Goal: Information Seeking & Learning: Learn about a topic

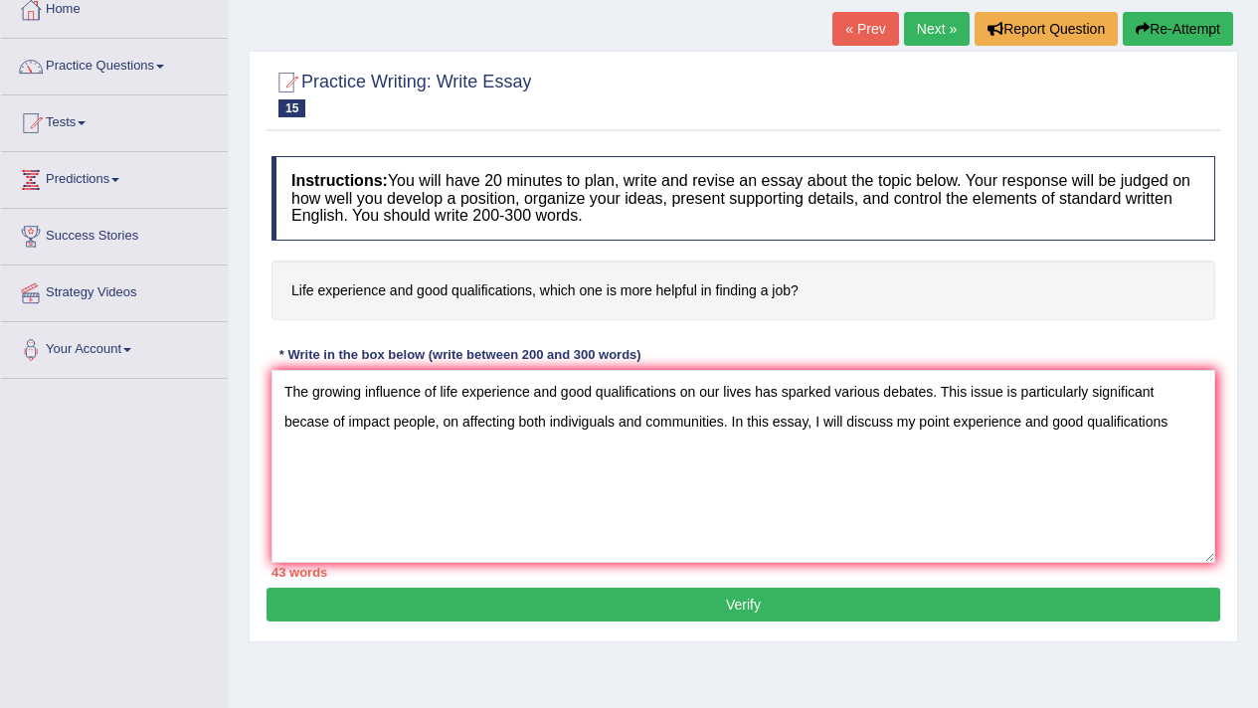
click at [644, 499] on textarea "The growing influence of life experience and good qualifications on our lives h…" at bounding box center [744, 466] width 944 height 193
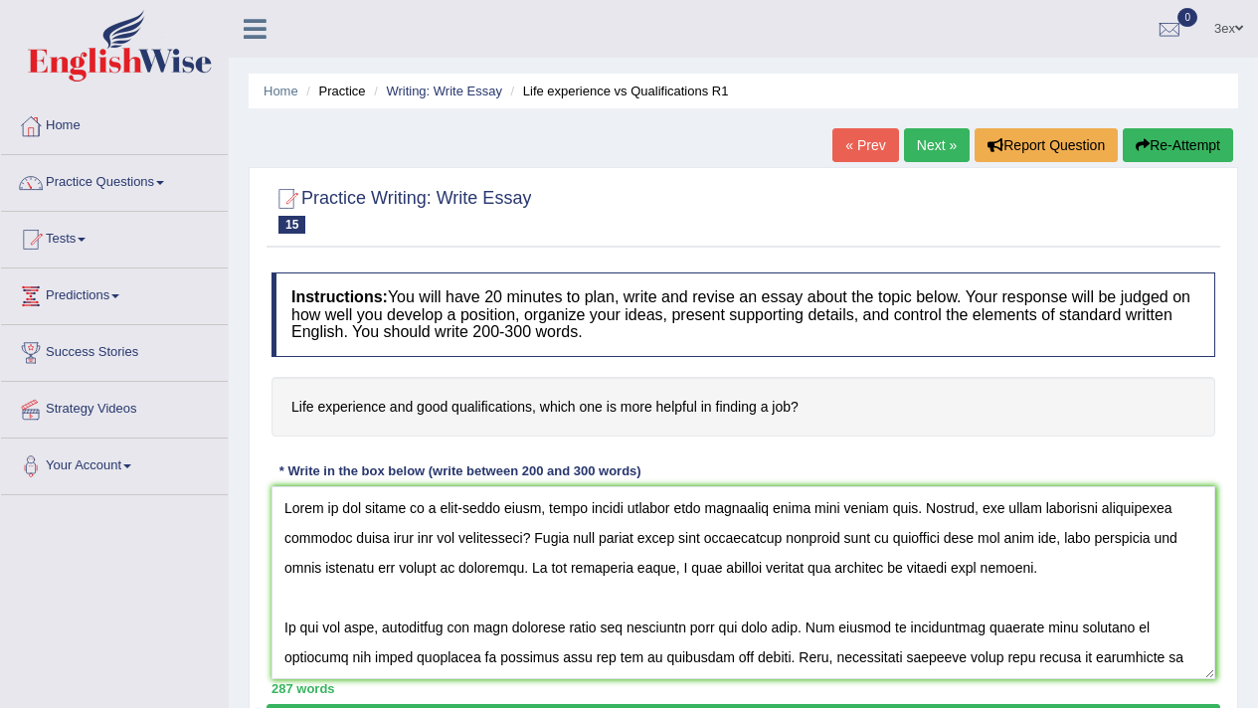
type textarea "Today we are living in a fast-paced world, where people consume more processed …"
click at [252, 24] on icon at bounding box center [255, 29] width 23 height 26
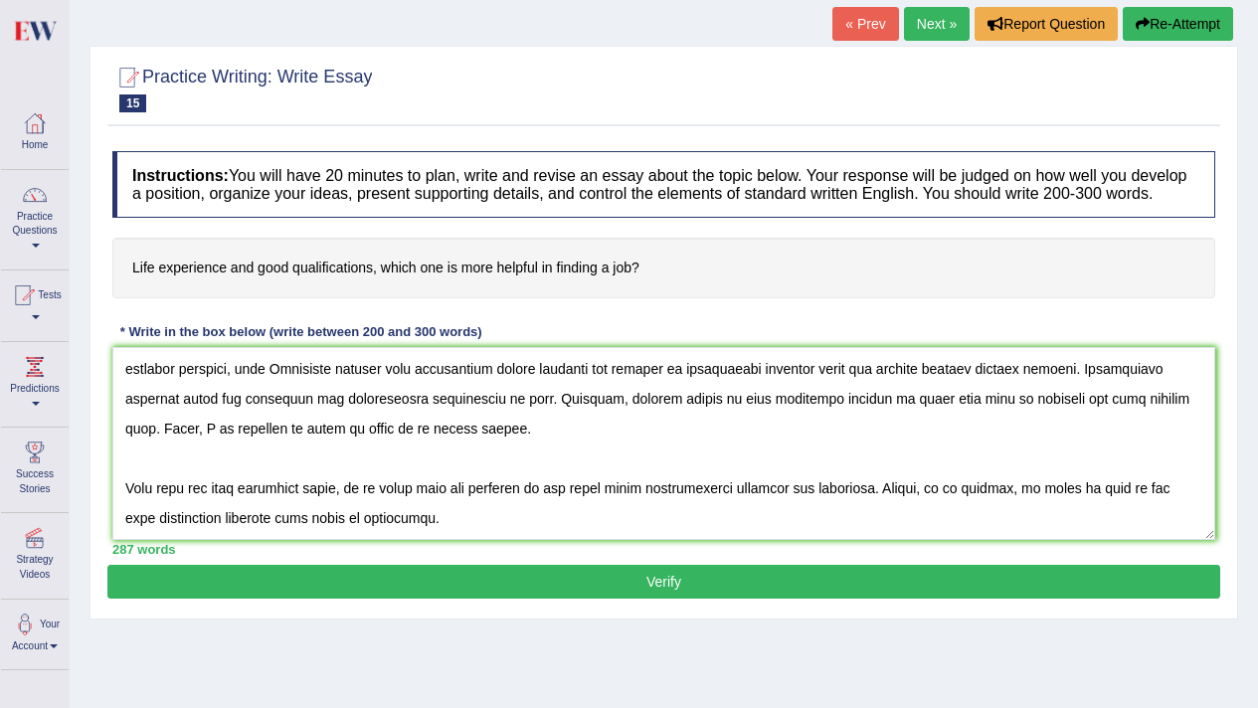
scroll to position [122, 0]
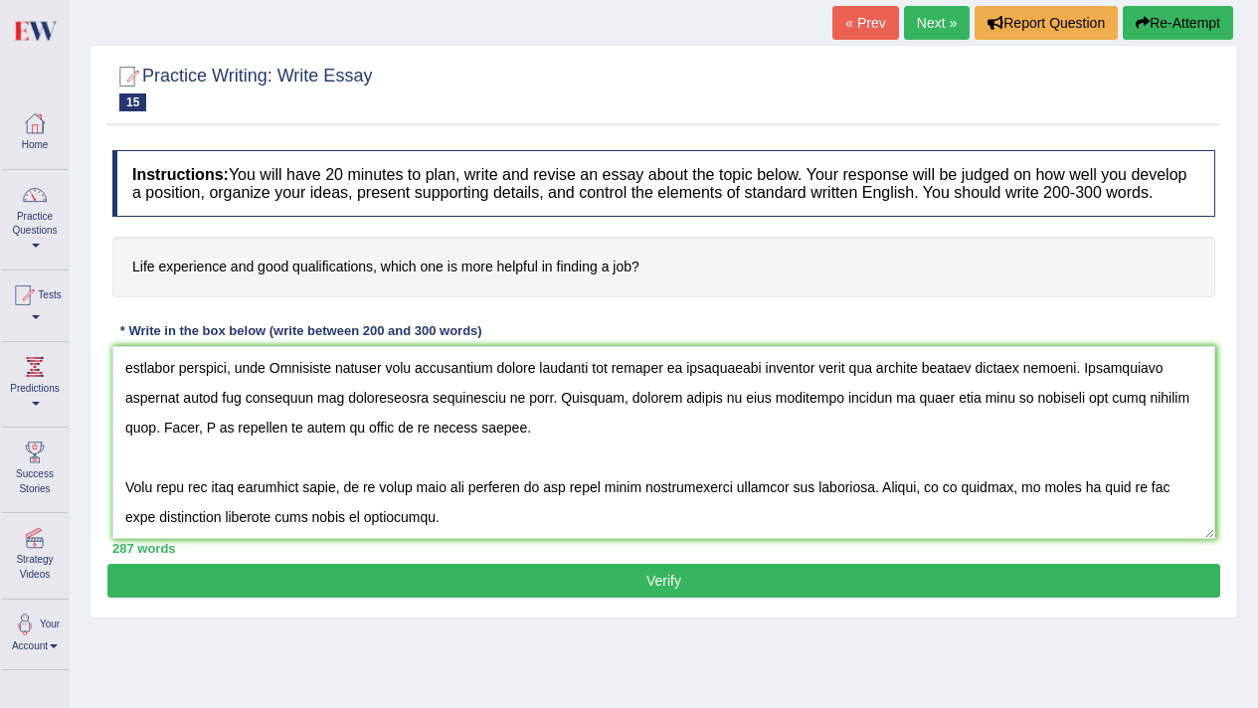
click at [266, 698] on div "Home Practice Writing: Write Essay Life experience vs Qualifications R1 « Prev …" at bounding box center [664, 375] width 1189 height 995
click at [284, 598] on button "Verify" at bounding box center [663, 581] width 1113 height 34
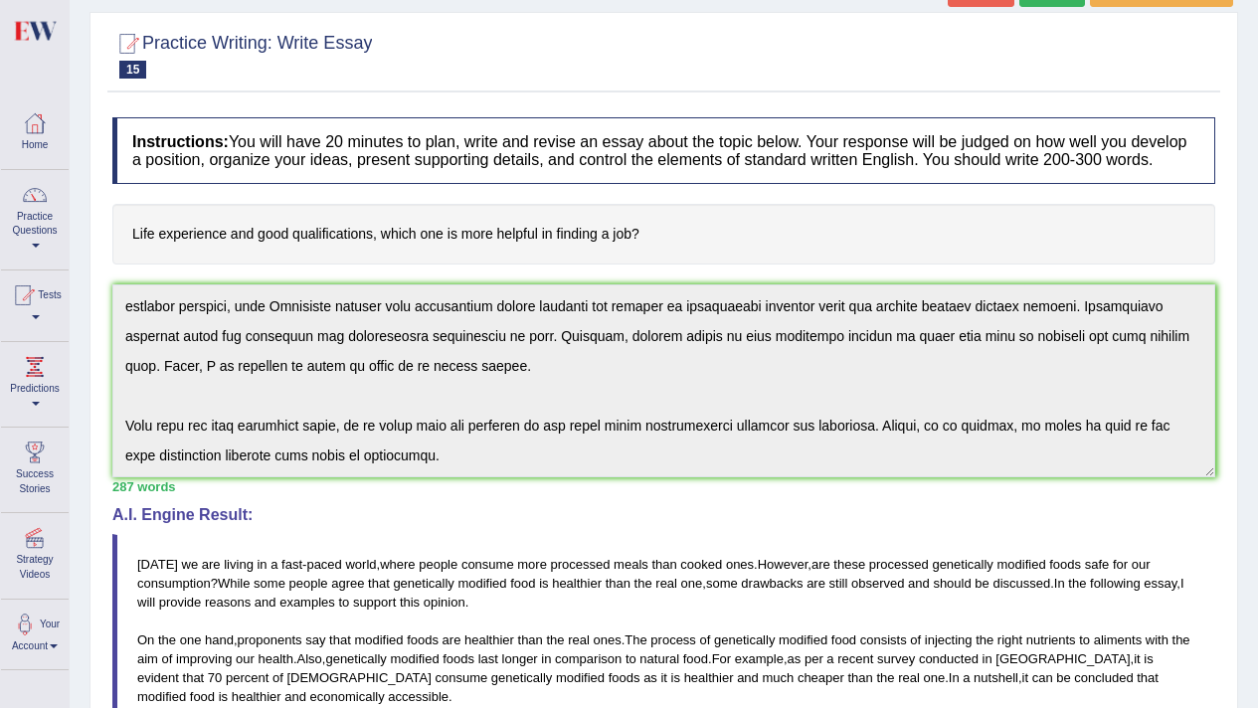
scroll to position [0, 0]
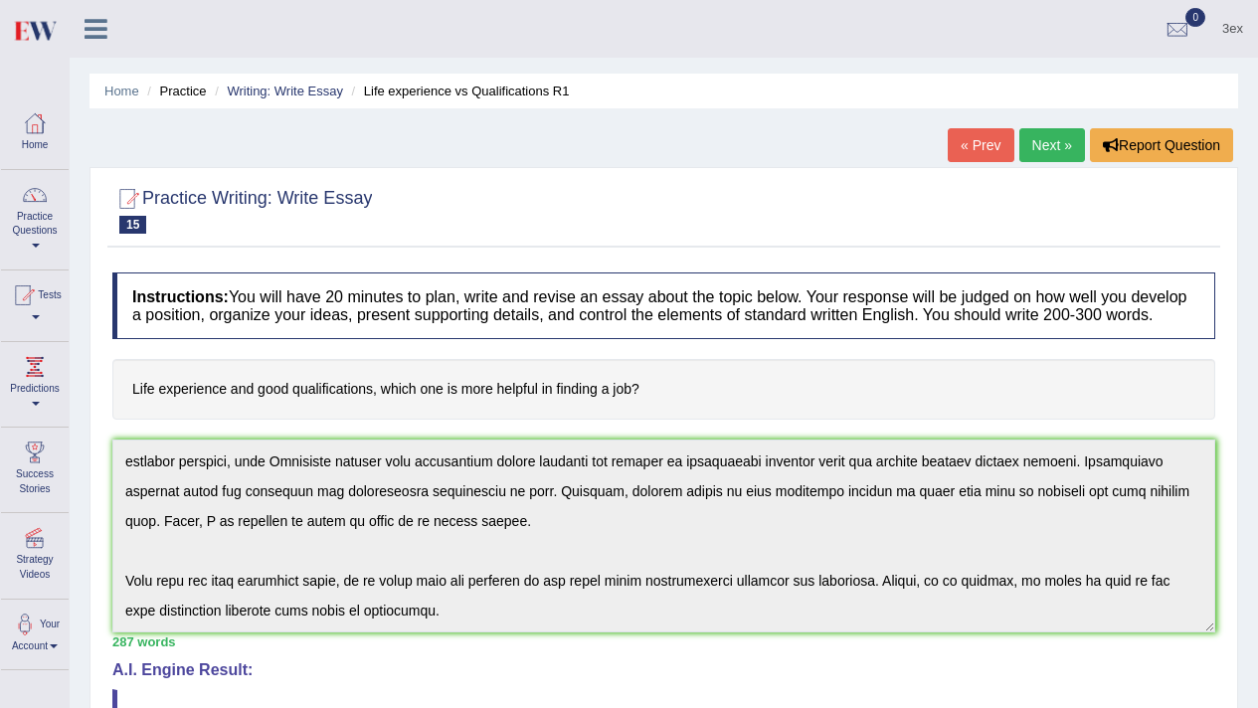
click at [1064, 130] on link "Next »" at bounding box center [1053, 145] width 66 height 34
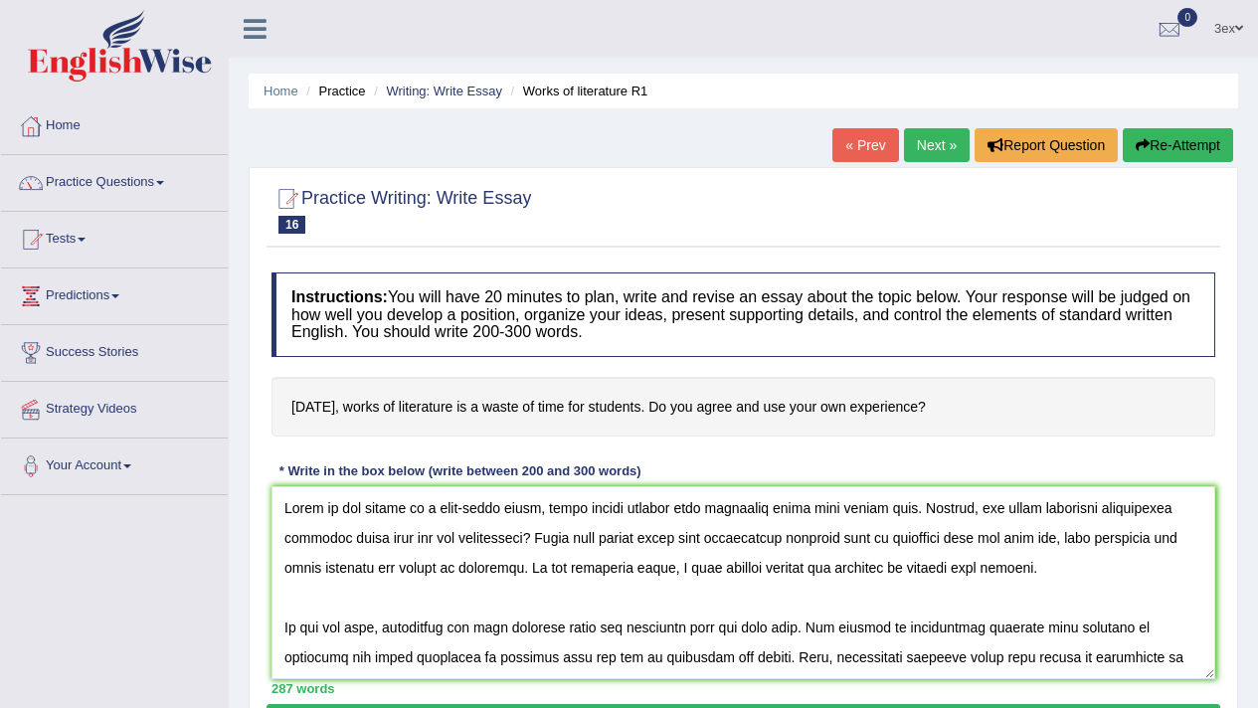
click at [778, 545] on textarea at bounding box center [744, 582] width 944 height 193
click at [779, 545] on textarea at bounding box center [744, 582] width 944 height 193
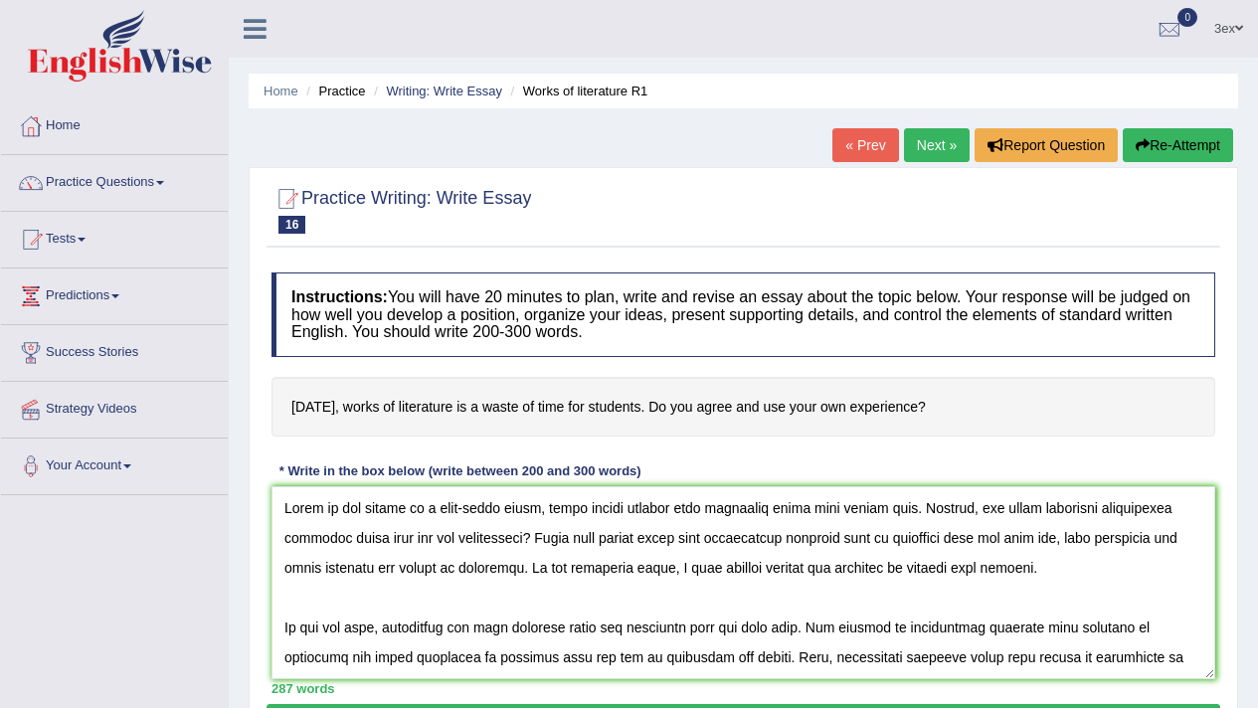
click at [779, 545] on textarea at bounding box center [744, 582] width 944 height 193
click at [774, 595] on textarea at bounding box center [744, 582] width 944 height 193
click at [774, 596] on textarea at bounding box center [744, 582] width 944 height 193
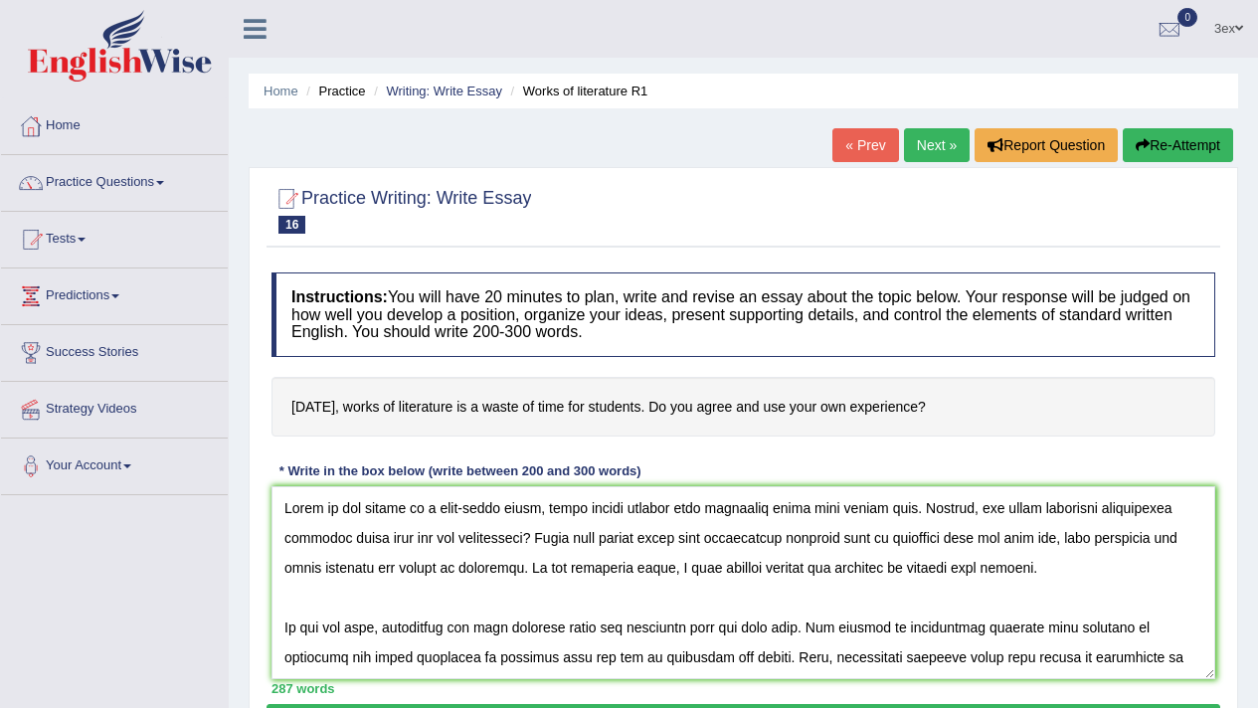
click at [774, 596] on textarea at bounding box center [744, 582] width 944 height 193
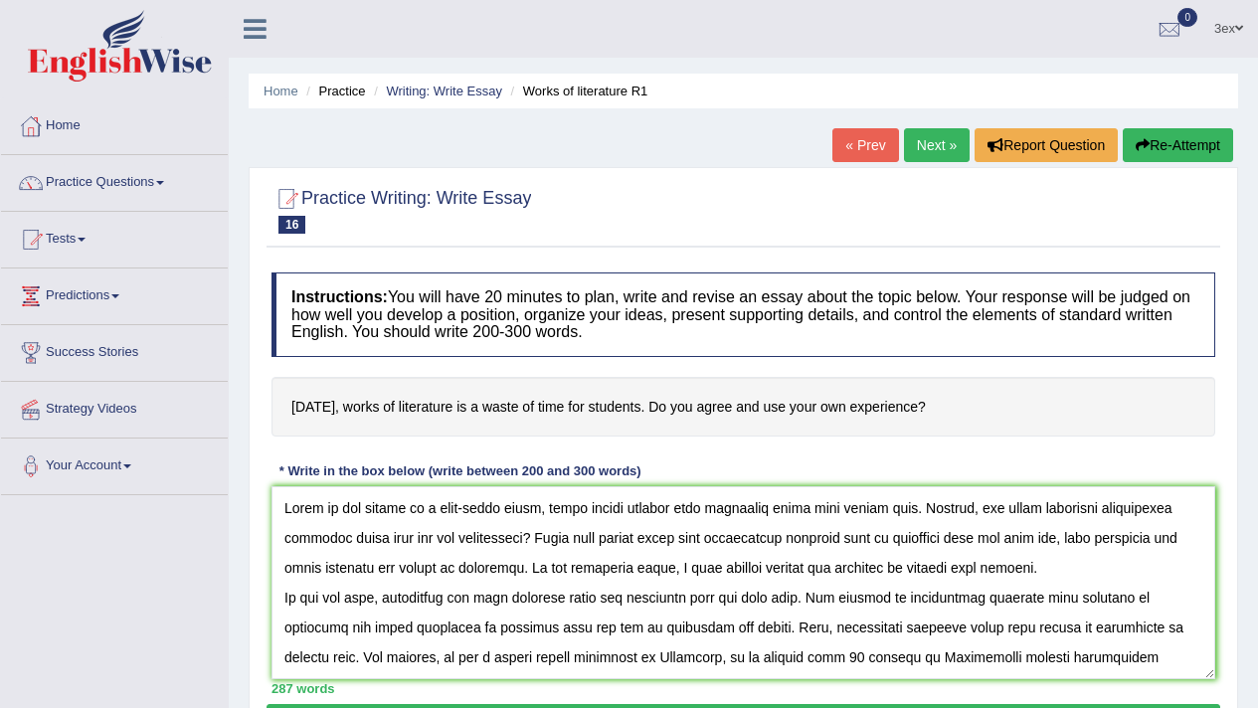
type textarea "[DATE] we are living in a fast-paced world, where people consume more processed…"
